Goal: Communication & Community: Answer question/provide support

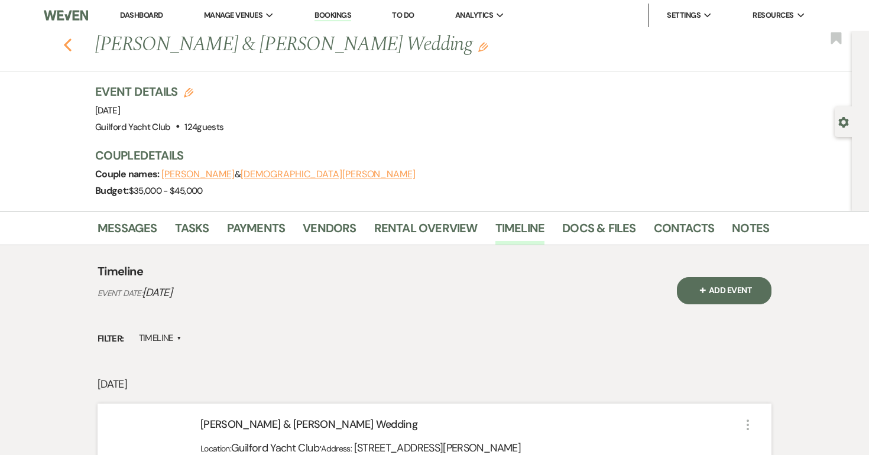
click at [67, 45] on icon "Previous" at bounding box center [67, 45] width 9 height 14
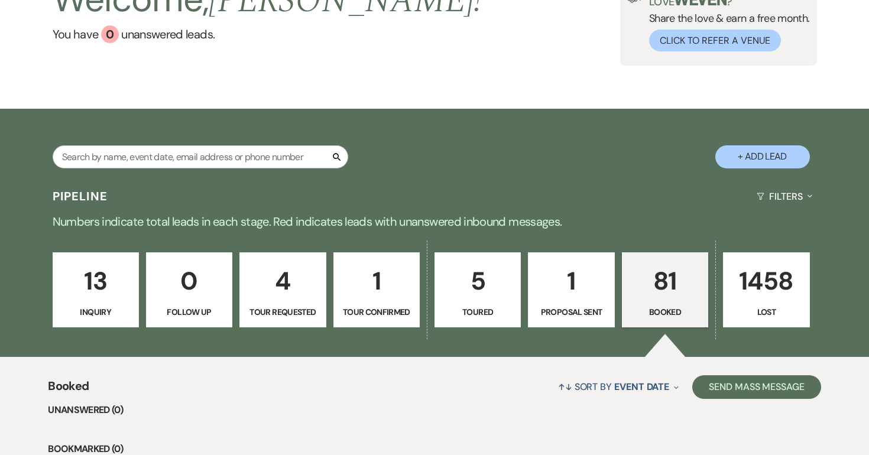
scroll to position [103, 0]
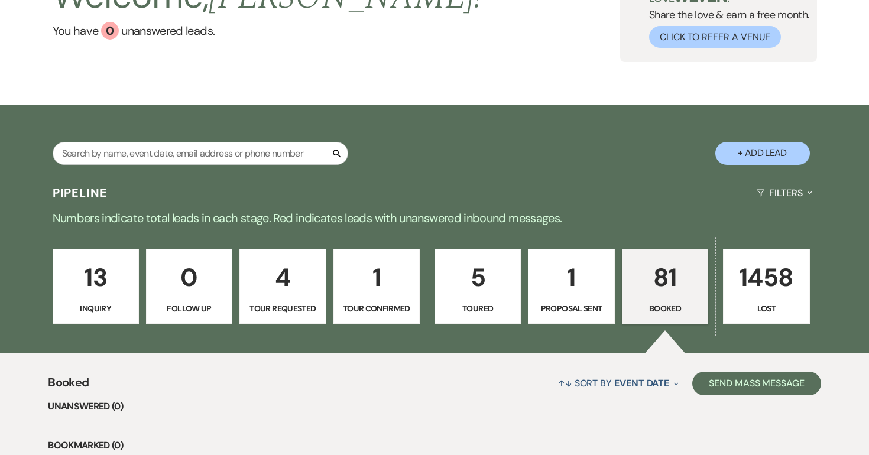
click at [383, 302] on p "Tour Confirmed" at bounding box center [376, 308] width 71 height 13
select select "4"
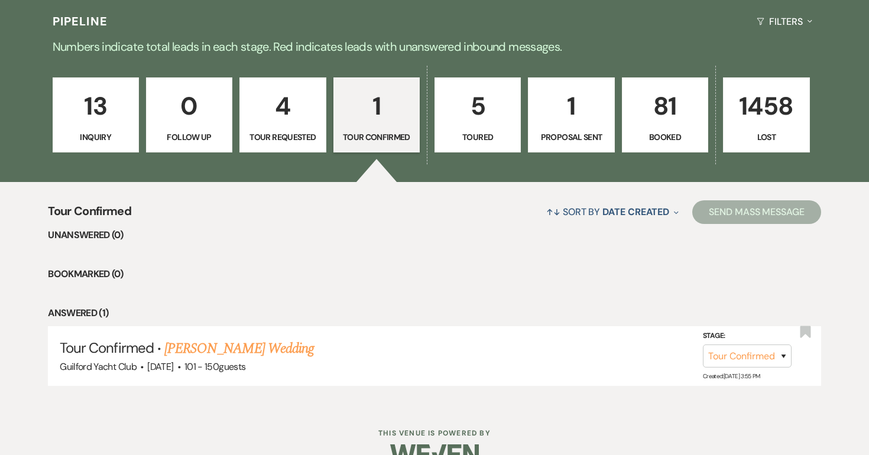
scroll to position [302, 0]
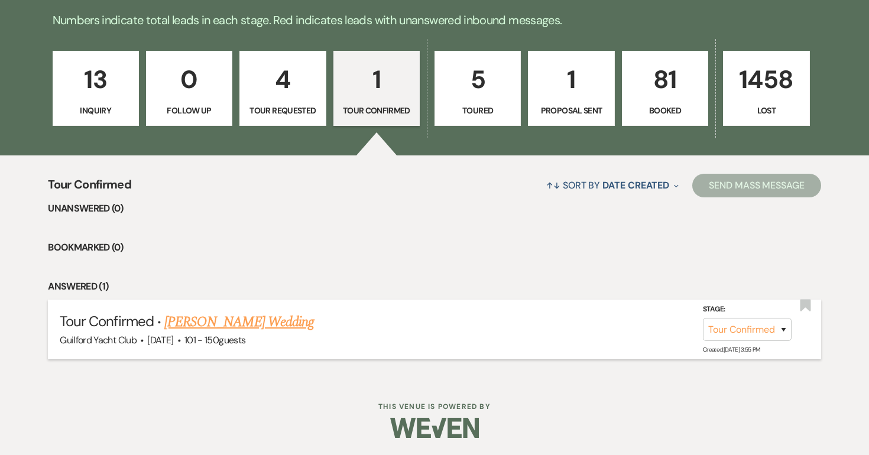
click at [274, 322] on link "[PERSON_NAME] Wedding" at bounding box center [239, 322] width 150 height 21
select select "4"
select select "2"
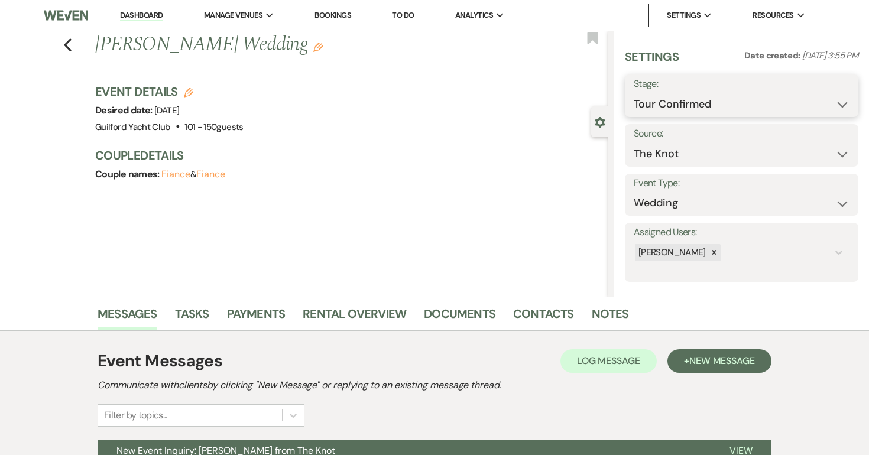
click at [700, 111] on select "Inquiry Follow Up Tour Requested Tour Confirmed Toured Proposal Sent Booked Lost" at bounding box center [742, 104] width 216 height 23
select select "5"
click at [634, 93] on select "Inquiry Follow Up Tour Requested Tour Confirmed Toured Proposal Sent Booked Lost" at bounding box center [742, 104] width 216 height 23
click at [824, 96] on button "Save" at bounding box center [835, 96] width 48 height 24
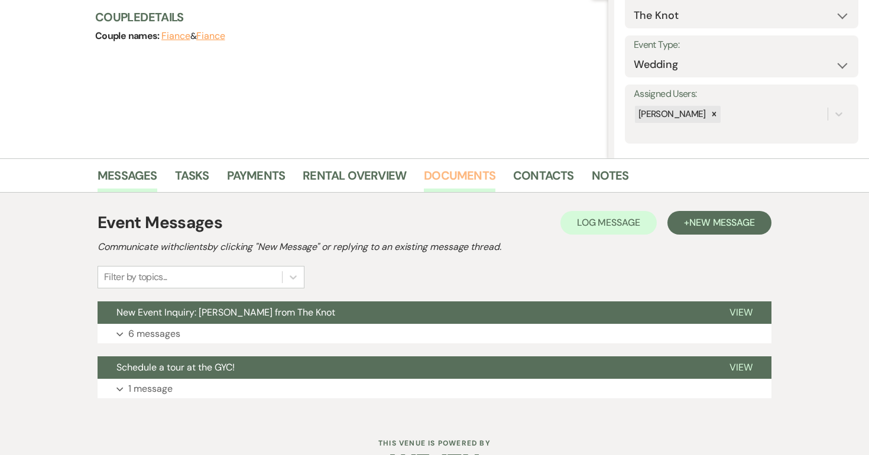
scroll to position [176, 0]
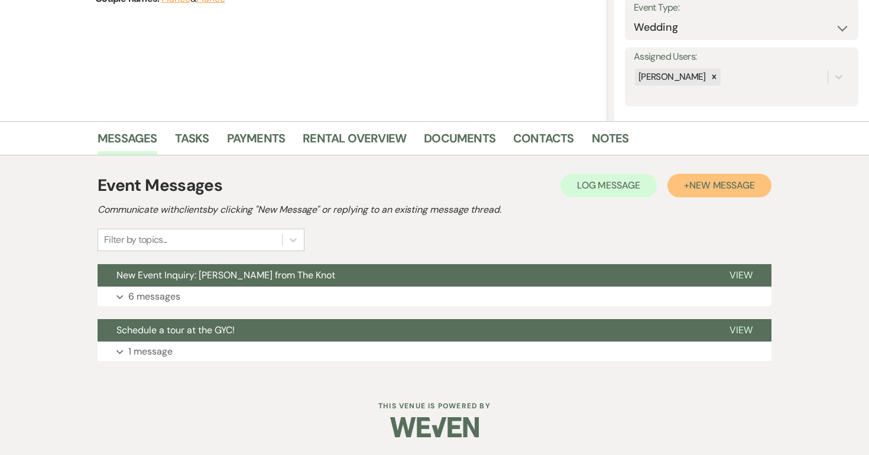
click at [694, 190] on span "New Message" at bounding box center [722, 185] width 66 height 12
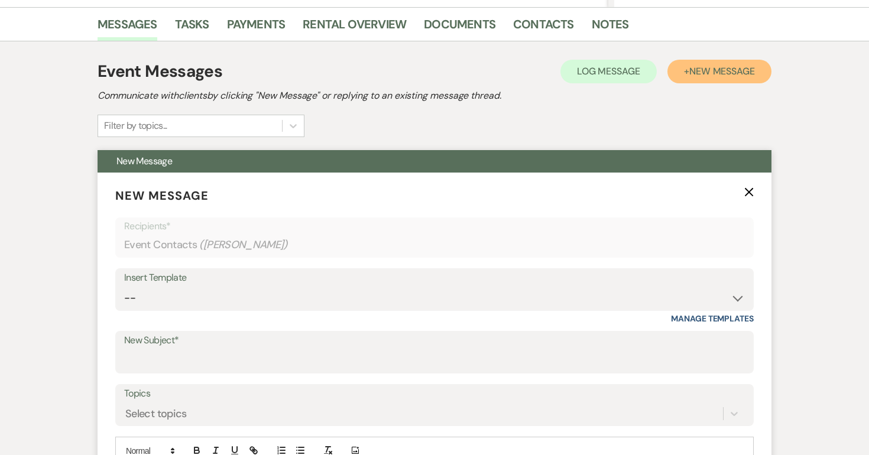
scroll to position [297, 0]
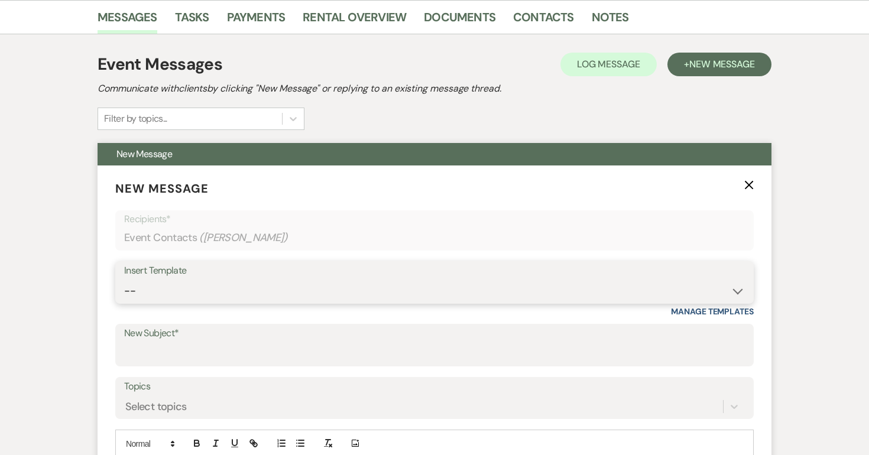
click at [206, 290] on select "-- Weven Planning Portal Introduction (Booked Events) Initial Inquiry Response …" at bounding box center [434, 291] width 621 height 23
select select "2058"
click at [124, 280] on select "-- Weven Planning Portal Introduction (Booked Events) Initial Inquiry Response …" at bounding box center [434, 291] width 621 height 23
type input "Thank you for touring the Guilford Yacht Club"
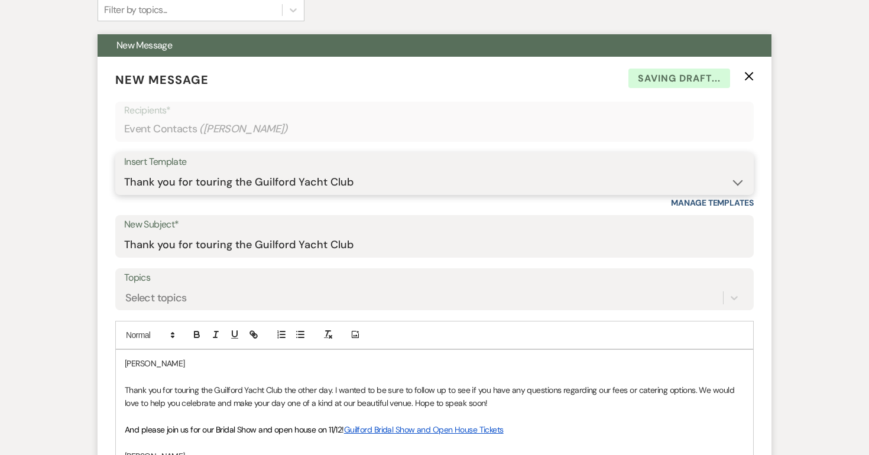
scroll to position [410, 0]
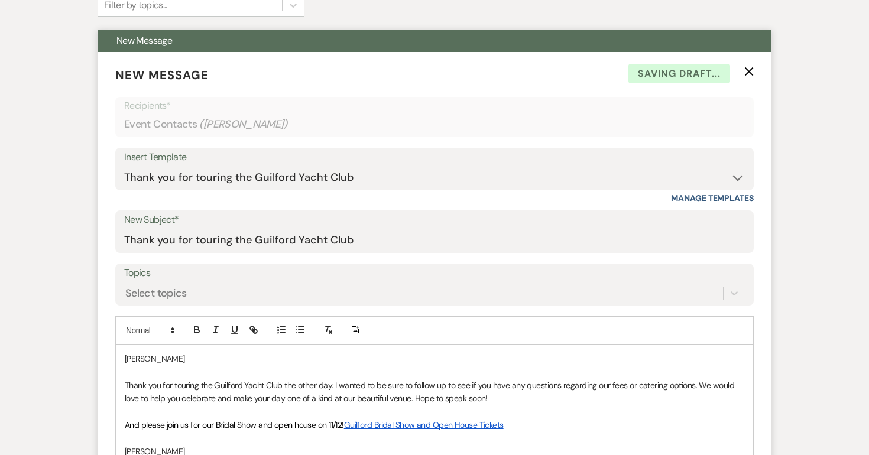
click at [185, 359] on p "[PERSON_NAME]" at bounding box center [435, 358] width 620 height 13
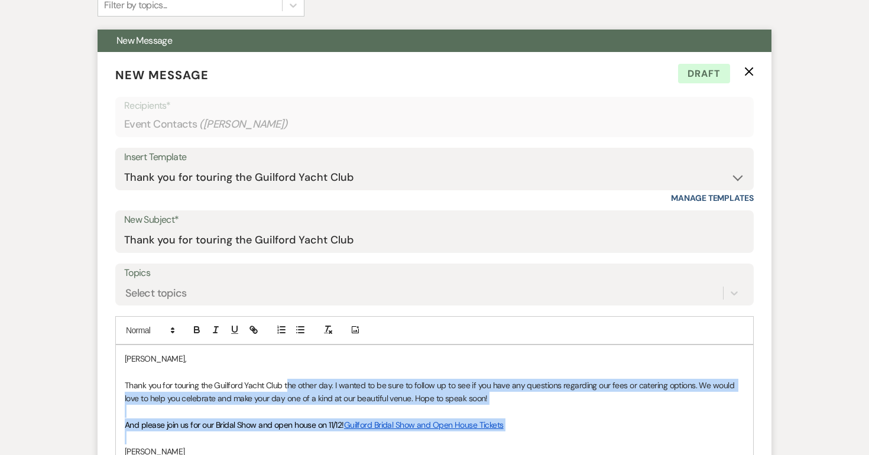
drag, startPoint x: 288, startPoint y: 388, endPoint x: 513, endPoint y: 430, distance: 229.2
click at [513, 430] on div "[PERSON_NAME], Thank you for touring the Guilford Yacht Club the other day. I w…" at bounding box center [434, 418] width 637 height 147
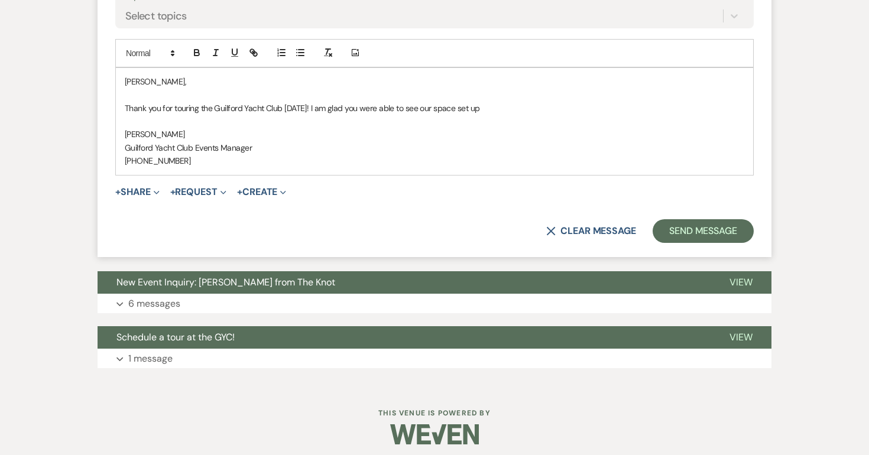
scroll to position [695, 0]
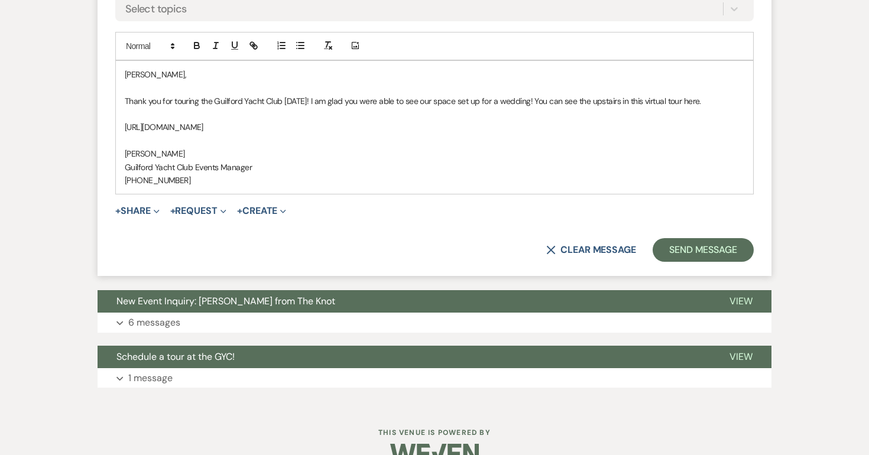
drag, startPoint x: 494, startPoint y: 130, endPoint x: 122, endPoint y: 125, distance: 371.4
click at [122, 125] on div "[PERSON_NAME], Thank you for touring the Guilford Yacht Club [DATE]! I am glad …" at bounding box center [434, 128] width 637 height 134
click at [251, 43] on icon "button" at bounding box center [252, 44] width 4 height 4
click at [381, 147] on link at bounding box center [376, 150] width 25 height 9
copy p "[URL][DOMAIN_NAME]"
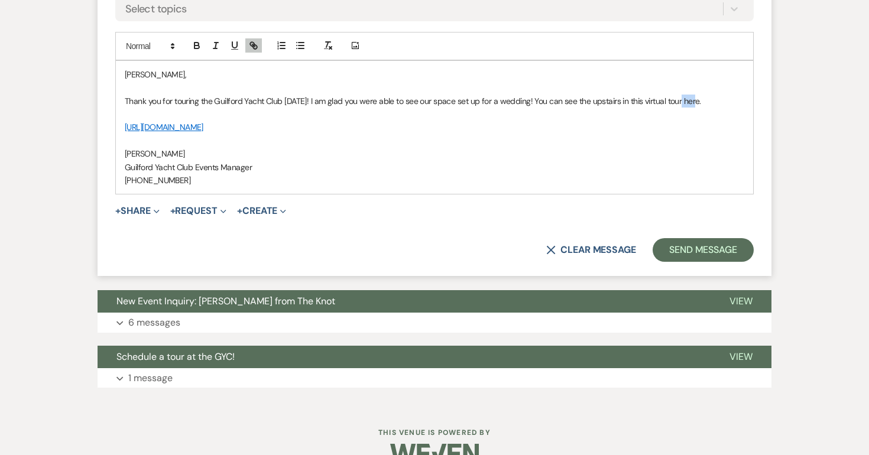
drag, startPoint x: 693, startPoint y: 99, endPoint x: 680, endPoint y: 100, distance: 13.1
click at [680, 100] on p "Thank you for touring the Guilford Yacht Club [DATE]! I am glad you were able t…" at bounding box center [435, 101] width 620 height 13
click at [252, 43] on icon "button" at bounding box center [252, 44] width 4 height 4
paste input "ttps://[DOMAIN_NAME][URL]"
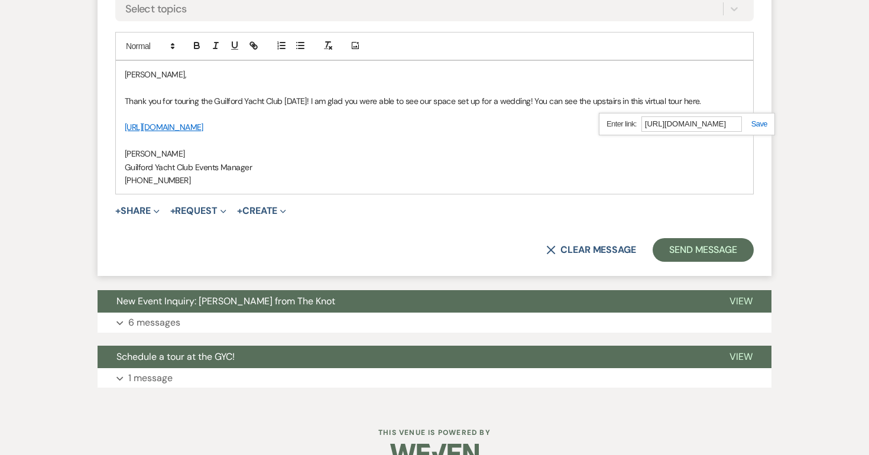
type input "[URL][DOMAIN_NAME]"
click at [763, 125] on link at bounding box center [754, 123] width 25 height 9
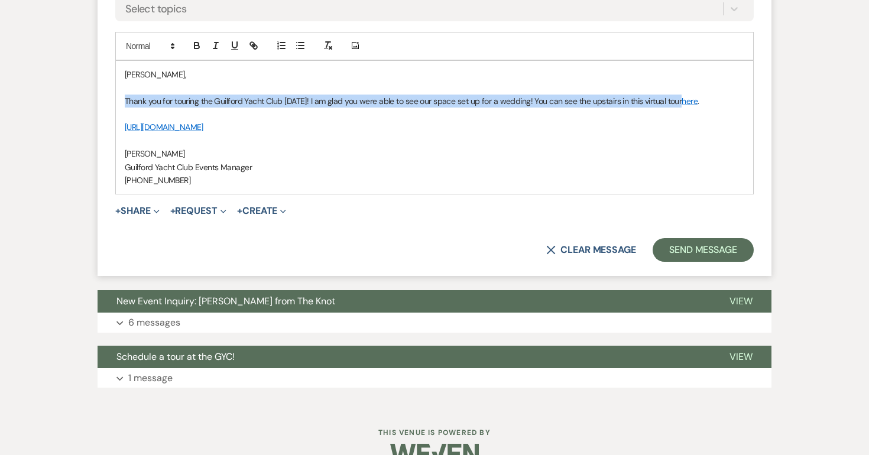
click at [688, 96] on link "here" at bounding box center [690, 101] width 16 height 11
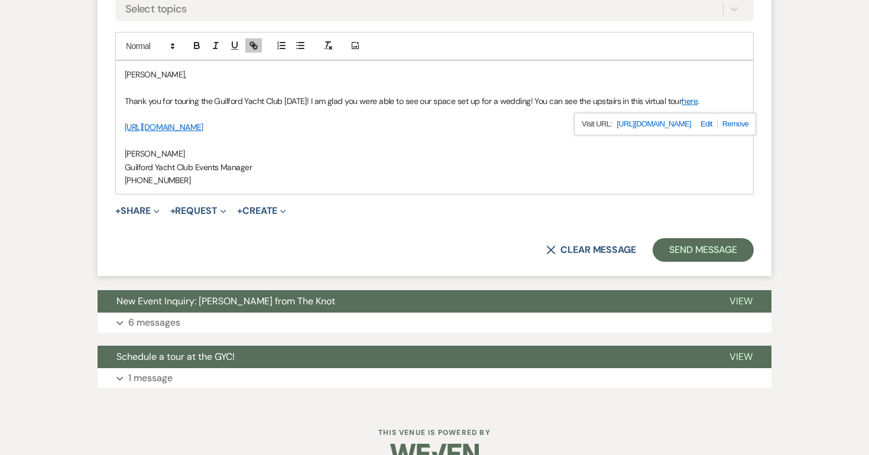
click at [607, 170] on p "Guilford Yacht Club Events Manager" at bounding box center [435, 167] width 620 height 13
drag, startPoint x: 503, startPoint y: 131, endPoint x: 135, endPoint y: 126, distance: 367.9
click at [135, 126] on p "[URL][DOMAIN_NAME]" at bounding box center [435, 127] width 620 height 13
click at [154, 213] on span "Expand" at bounding box center [155, 211] width 9 height 12
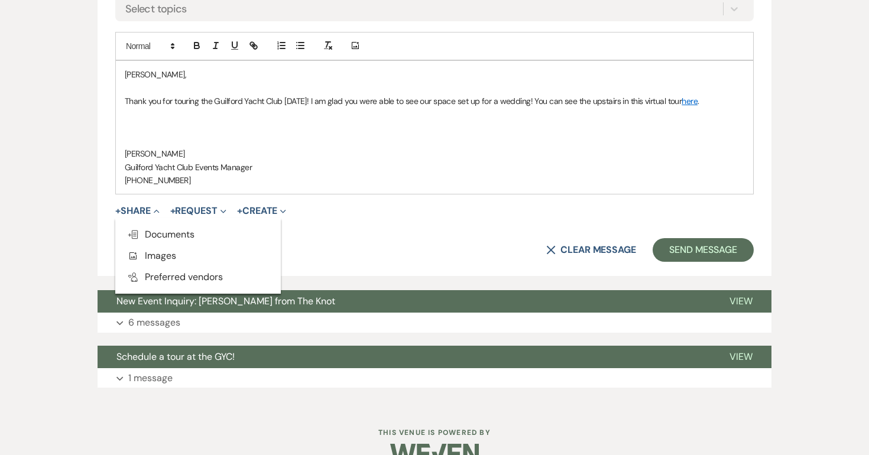
click at [202, 128] on p at bounding box center [435, 127] width 620 height 13
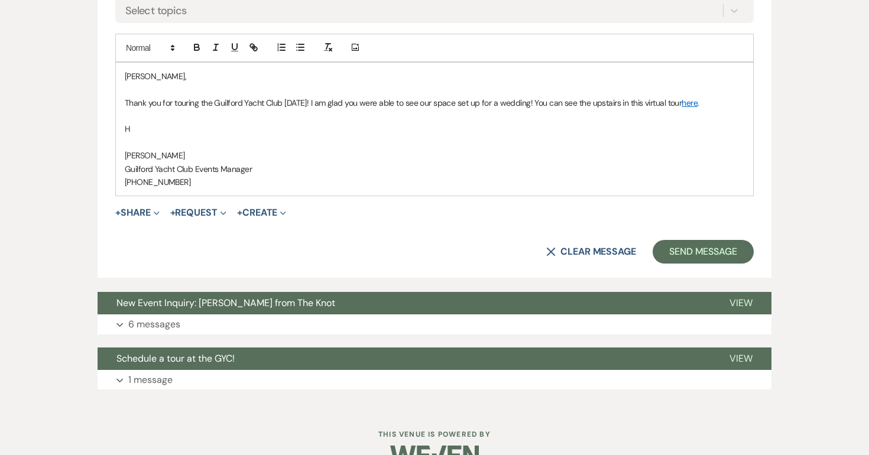
scroll to position [684, 0]
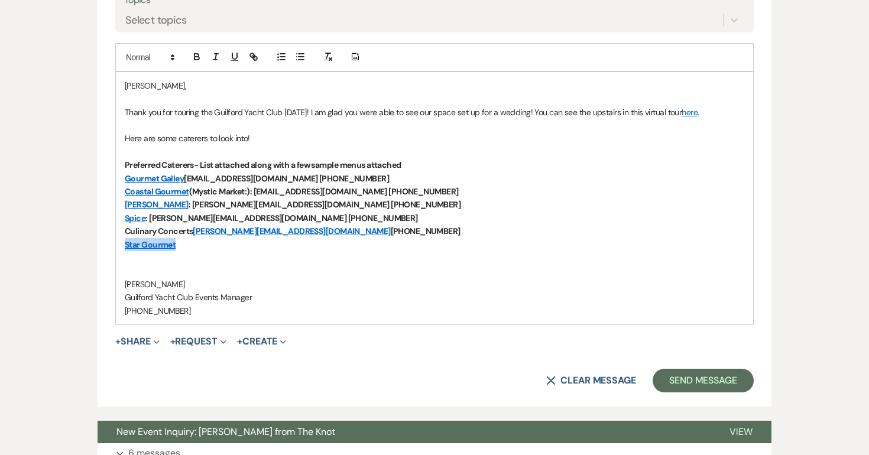
drag, startPoint x: 179, startPoint y: 247, endPoint x: 116, endPoint y: 239, distance: 62.6
click at [116, 239] on div "[PERSON_NAME], Thank you for touring the Guilford Yacht Club [DATE]! I am glad …" at bounding box center [434, 198] width 637 height 253
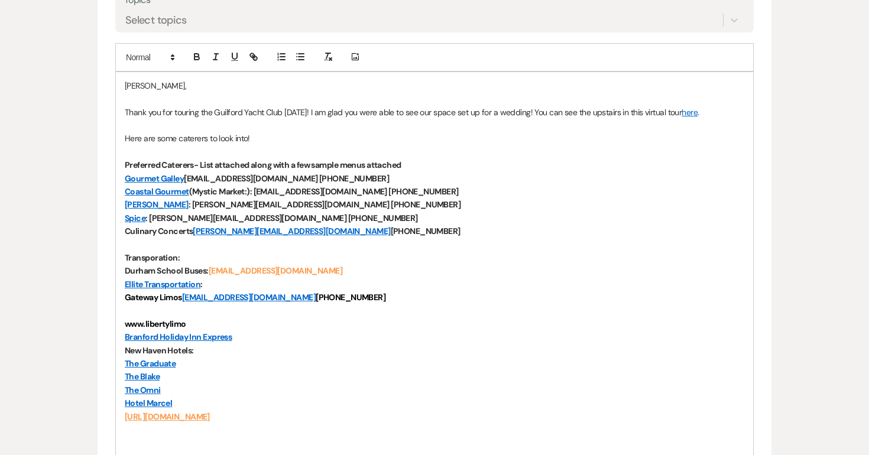
click at [136, 313] on p at bounding box center [435, 311] width 620 height 13
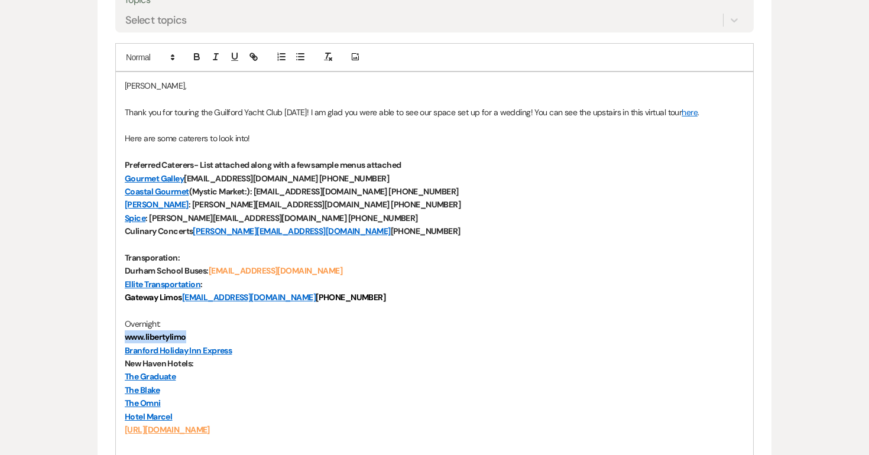
drag, startPoint x: 195, startPoint y: 338, endPoint x: 117, endPoint y: 341, distance: 78.1
click at [117, 341] on div "[PERSON_NAME], Thank you for touring the Guilford Yacht Club [DATE]! I am glad …" at bounding box center [434, 297] width 637 height 451
click at [336, 297] on p "Gateway Limos [EMAIL_ADDRESS][DOMAIN_NAME] [PHONE_NUMBER]" at bounding box center [435, 297] width 620 height 13
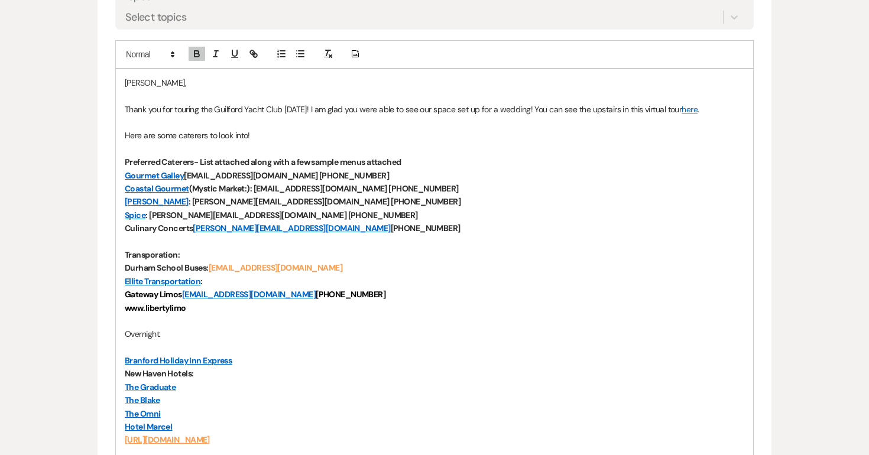
scroll to position [686, 0]
click at [211, 137] on p "Here are some caterers to look into!" at bounding box center [435, 136] width 620 height 13
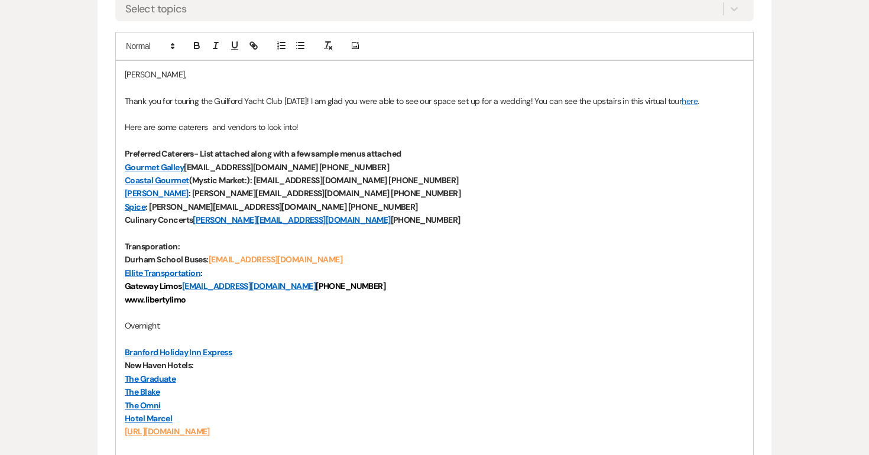
scroll to position [690, 0]
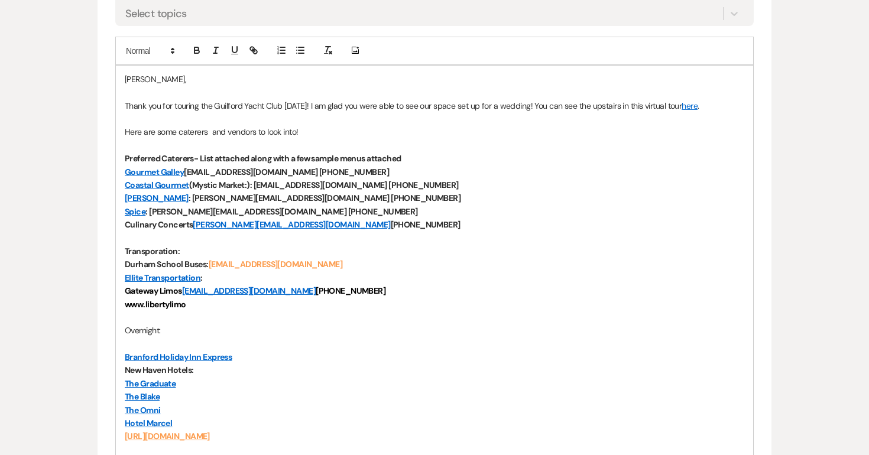
click at [368, 131] on p "Here are some caterers and vendors to look into!" at bounding box center [435, 131] width 620 height 13
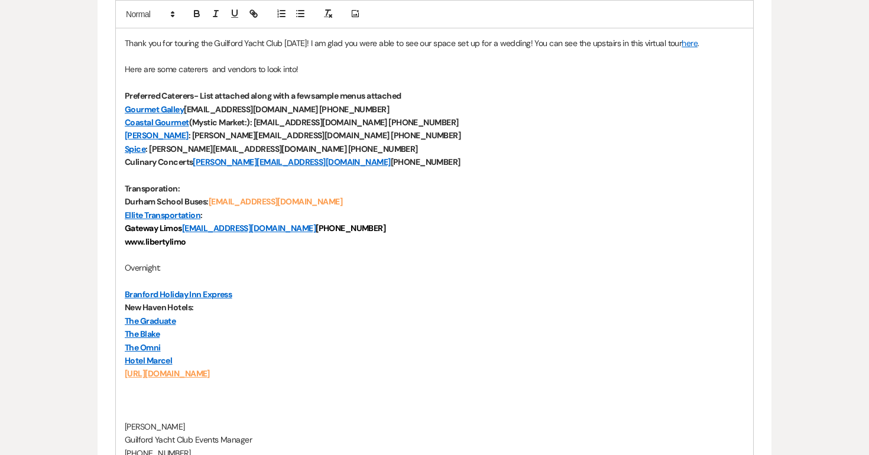
scroll to position [841, 0]
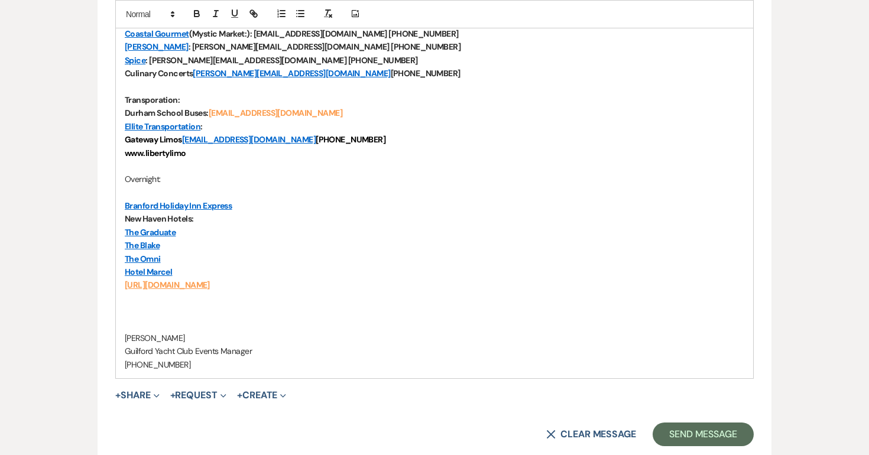
click at [186, 362] on p "[PHONE_NUMBER]" at bounding box center [435, 364] width 620 height 13
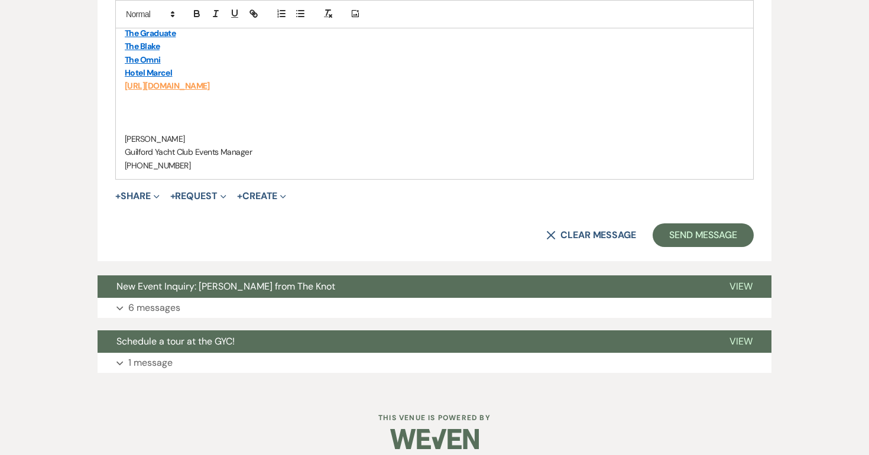
scroll to position [1052, 0]
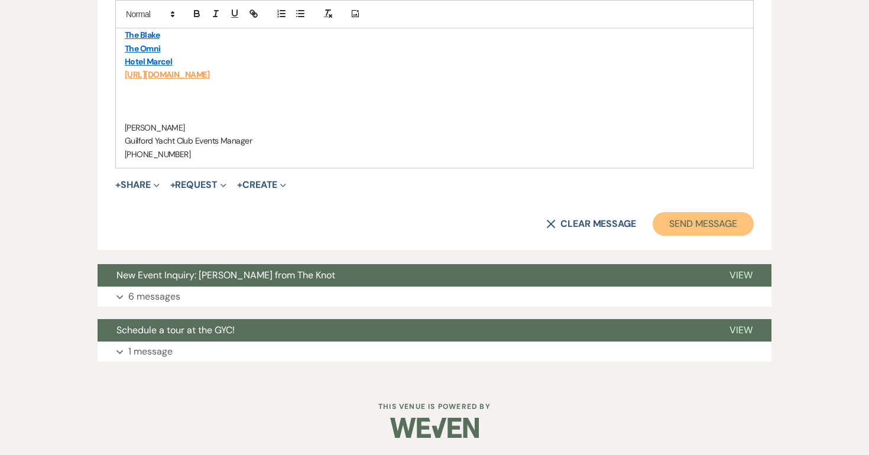
click at [689, 222] on button "Send Message" at bounding box center [703, 224] width 101 height 24
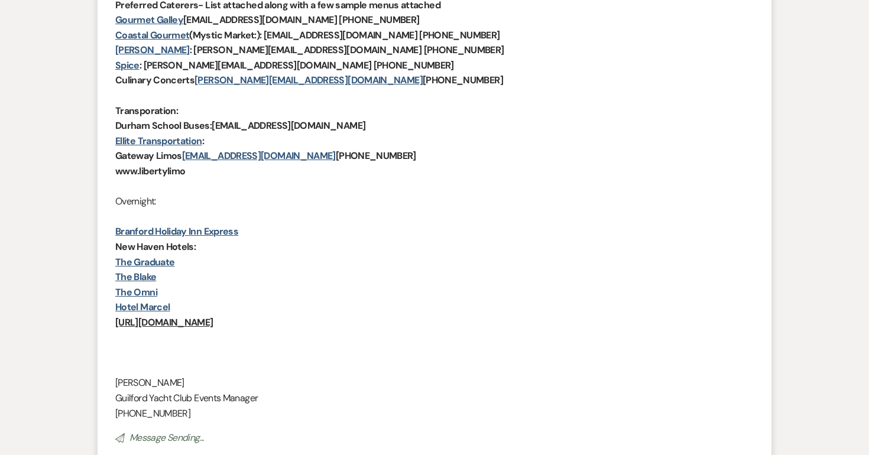
scroll to position [0, 0]
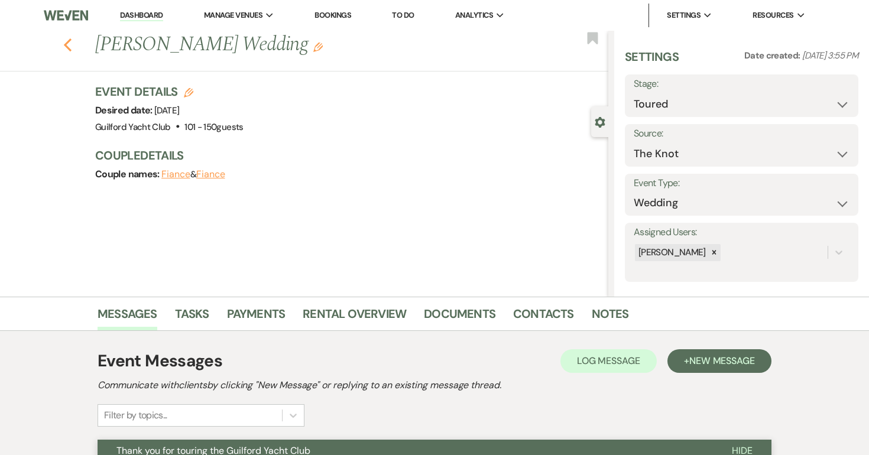
click at [65, 48] on icon "Previous" at bounding box center [67, 45] width 9 height 14
